Goal: Find specific page/section: Find specific page/section

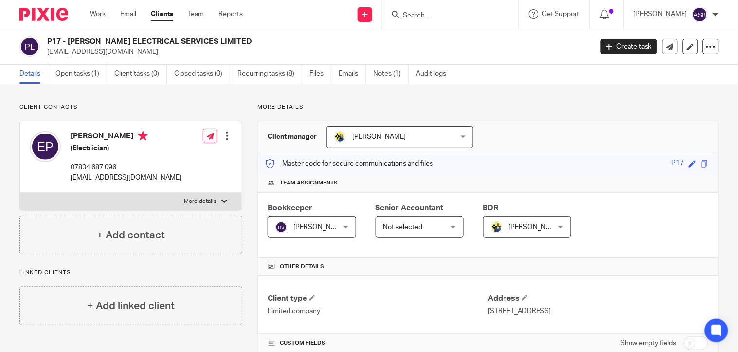
click at [418, 18] on input "Search" at bounding box center [446, 16] width 88 height 9
paste input "AABRS LIMITED"
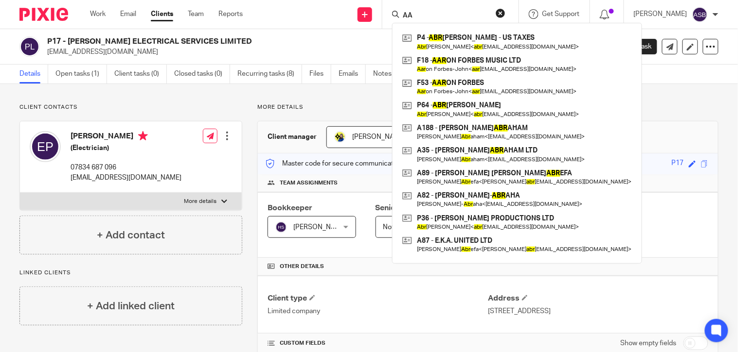
type input "A"
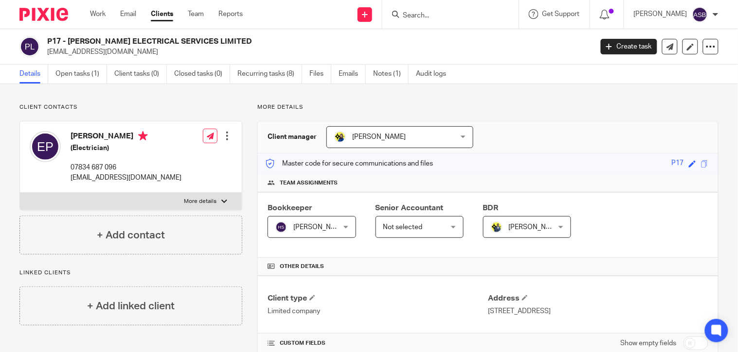
click at [420, 13] on input "Search" at bounding box center [446, 16] width 88 height 9
paste input "[PERSON_NAME]"
drag, startPoint x: 459, startPoint y: 11, endPoint x: 422, endPoint y: 14, distance: 38.0
click at [422, 14] on input "[PERSON_NAME]" at bounding box center [446, 16] width 88 height 9
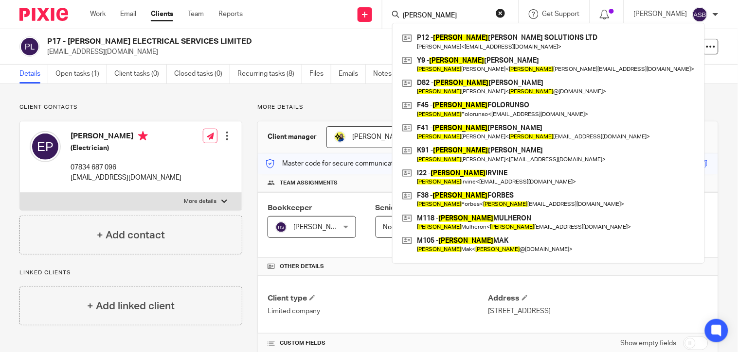
type input "[PERSON_NAME]"
drag, startPoint x: 355, startPoint y: 16, endPoint x: 372, endPoint y: 28, distance: 20.6
click at [355, 16] on div "Send new email Create task Add client Request signature [PERSON_NAME] P12 - [PE…" at bounding box center [497, 14] width 480 height 29
paste input "[EMAIL_ADDRESS][DOMAIN_NAME]"
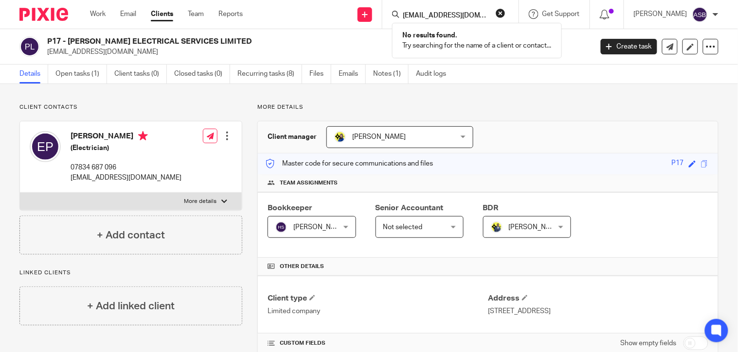
type input "[EMAIL_ADDRESS][DOMAIN_NAME]"
paste input "Search"
drag, startPoint x: 416, startPoint y: 11, endPoint x: 368, endPoint y: 15, distance: 48.3
click at [368, 15] on div "Send new email Create task Add client Request signature [EMAIL_ADDRESS][DOMAIN_…" at bounding box center [497, 14] width 480 height 29
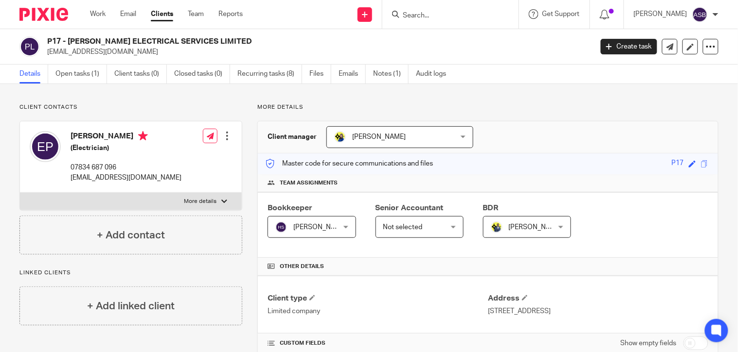
click at [420, 15] on input "Search" at bounding box center [446, 16] width 88 height 9
paste input "Windblow Engineering Ltd"
drag, startPoint x: 443, startPoint y: 12, endPoint x: 380, endPoint y: 13, distance: 63.2
click at [382, 13] on div "Windblow Engineerin No results found. Try searching for the name of a client or…" at bounding box center [450, 14] width 136 height 29
type input "Windblow Engineerin"
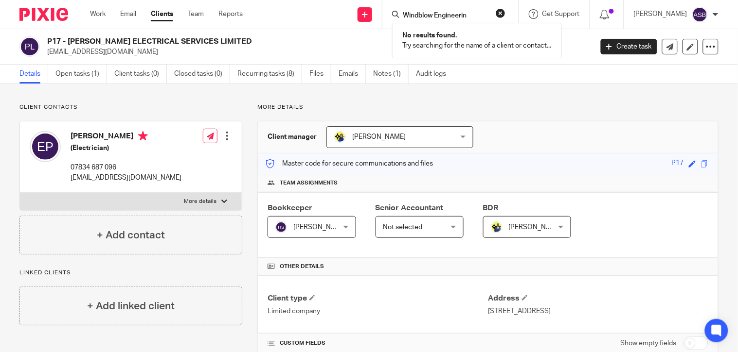
click at [498, 13] on button "reset" at bounding box center [500, 13] width 10 height 10
click at [458, 13] on input "Search" at bounding box center [446, 16] width 88 height 9
type input "A54"
